Goal: Task Accomplishment & Management: Manage account settings

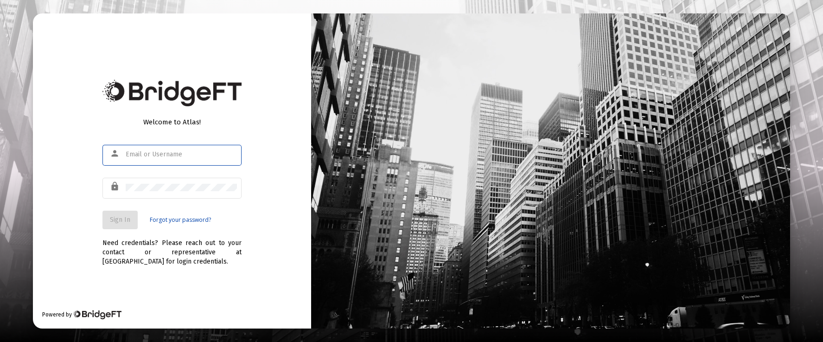
type input "[PERSON_NAME][EMAIL_ADDRESS][DOMAIN_NAME]"
click at [115, 220] on span "Sign In" at bounding box center [120, 220] width 20 height 8
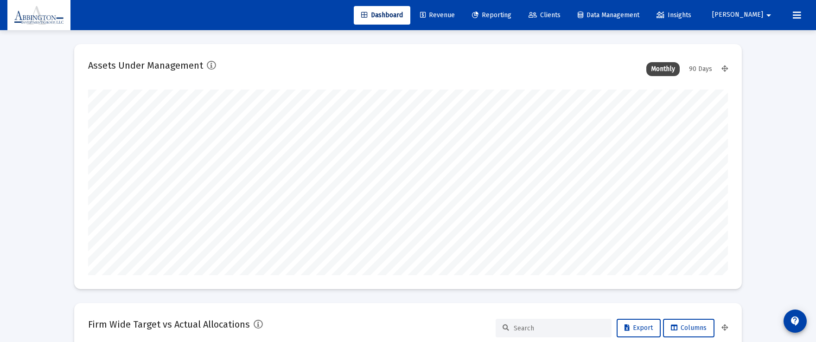
scroll to position [185, 640]
type input "[DATE]"
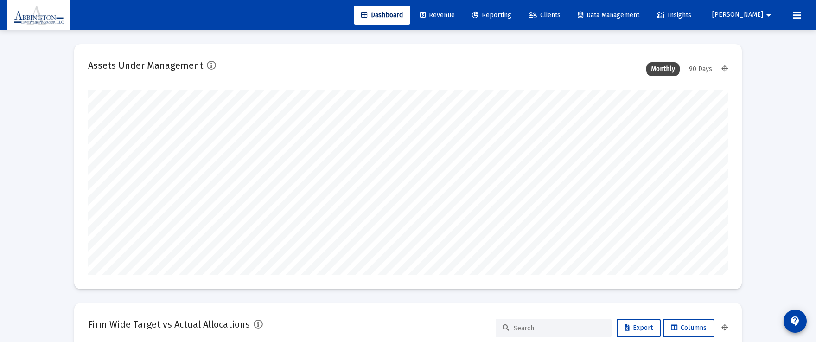
click at [767, 16] on mat-icon "arrow_drop_down" at bounding box center [768, 15] width 11 height 19
click at [766, 42] on span "Settings" at bounding box center [763, 39] width 27 height 22
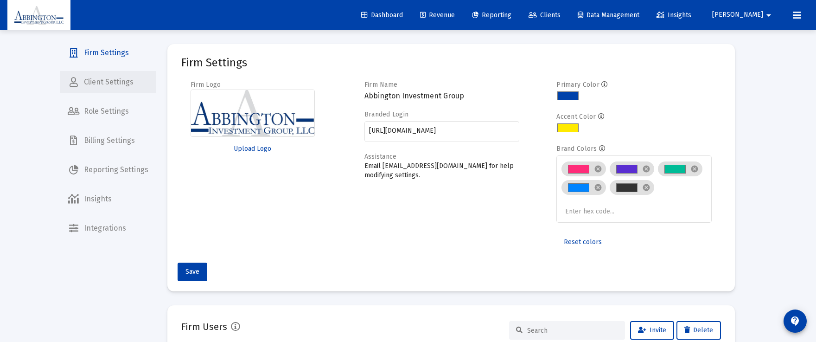
click at [108, 87] on span "Client Settings" at bounding box center [108, 82] width 96 height 22
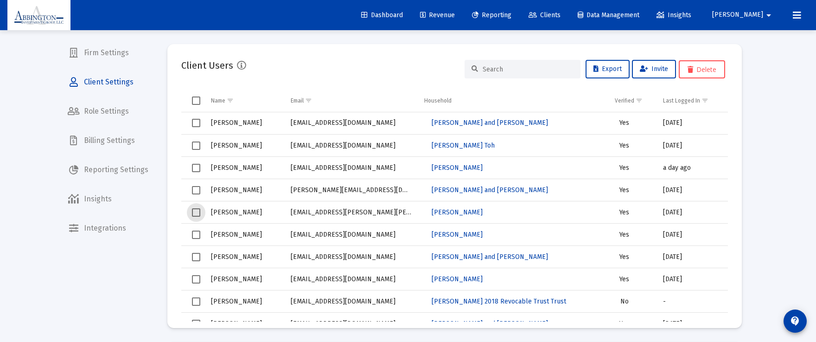
click at [197, 213] on span "Select row" at bounding box center [196, 212] width 8 height 8
click at [504, 64] on div at bounding box center [523, 69] width 116 height 19
click at [503, 65] on input at bounding box center [528, 69] width 91 height 8
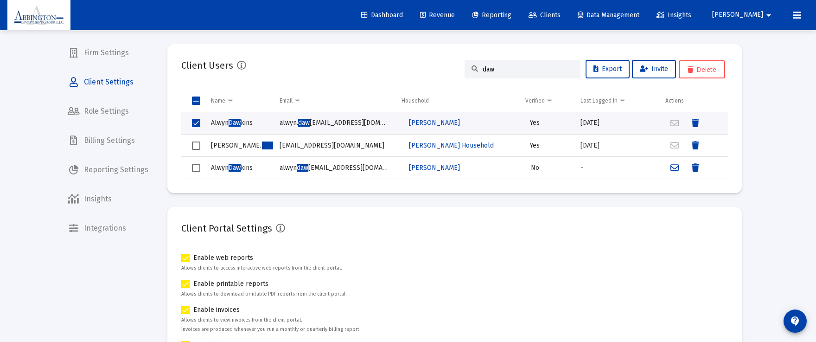
type input "daw"
click at [190, 122] on td "Data grid" at bounding box center [192, 123] width 23 height 22
click at [196, 170] on span "Select row" at bounding box center [196, 168] width 8 height 8
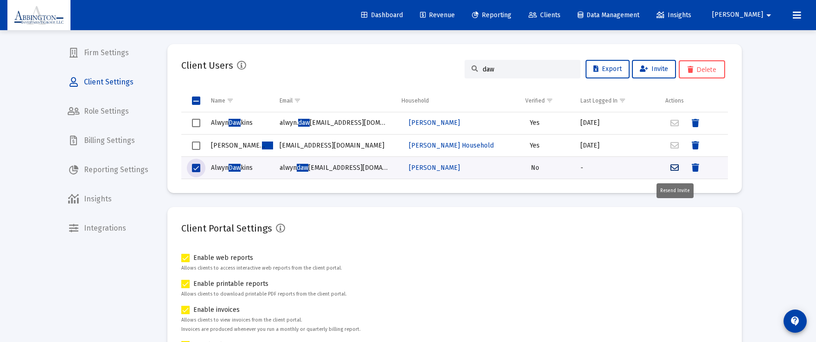
click at [674, 168] on icon "Data grid" at bounding box center [675, 167] width 8 height 11
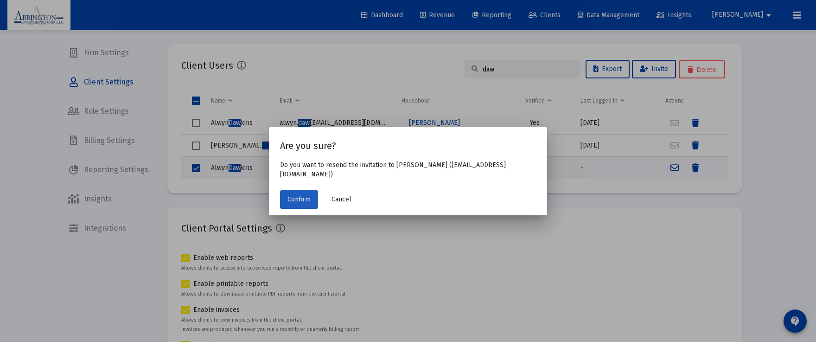
click at [297, 199] on span "Confirm" at bounding box center [299, 199] width 23 height 8
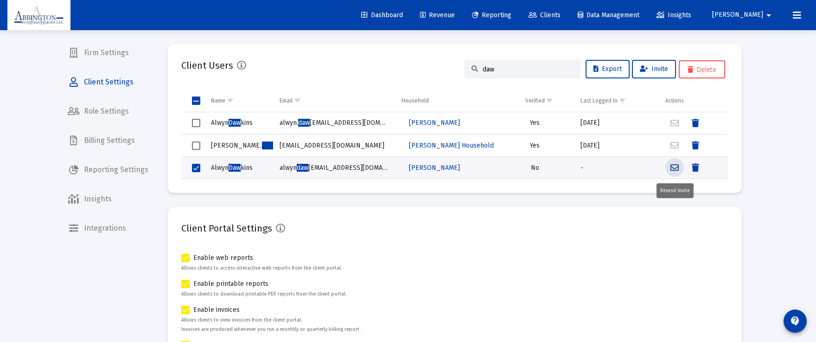
click at [674, 167] on icon "Data grid" at bounding box center [675, 167] width 8 height 11
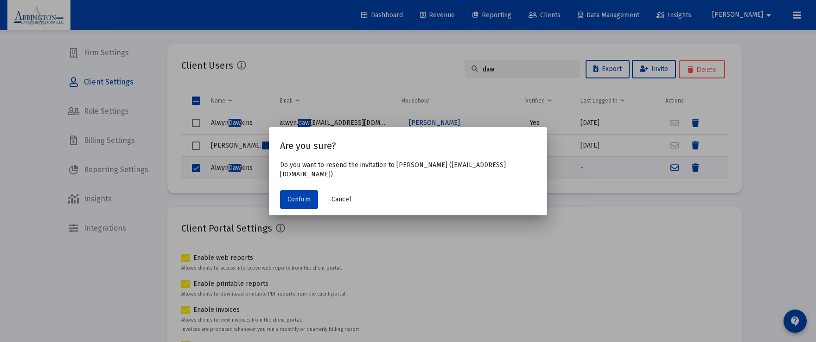
click at [302, 202] on span "Confirm" at bounding box center [299, 199] width 23 height 8
